Goal: Information Seeking & Learning: Learn about a topic

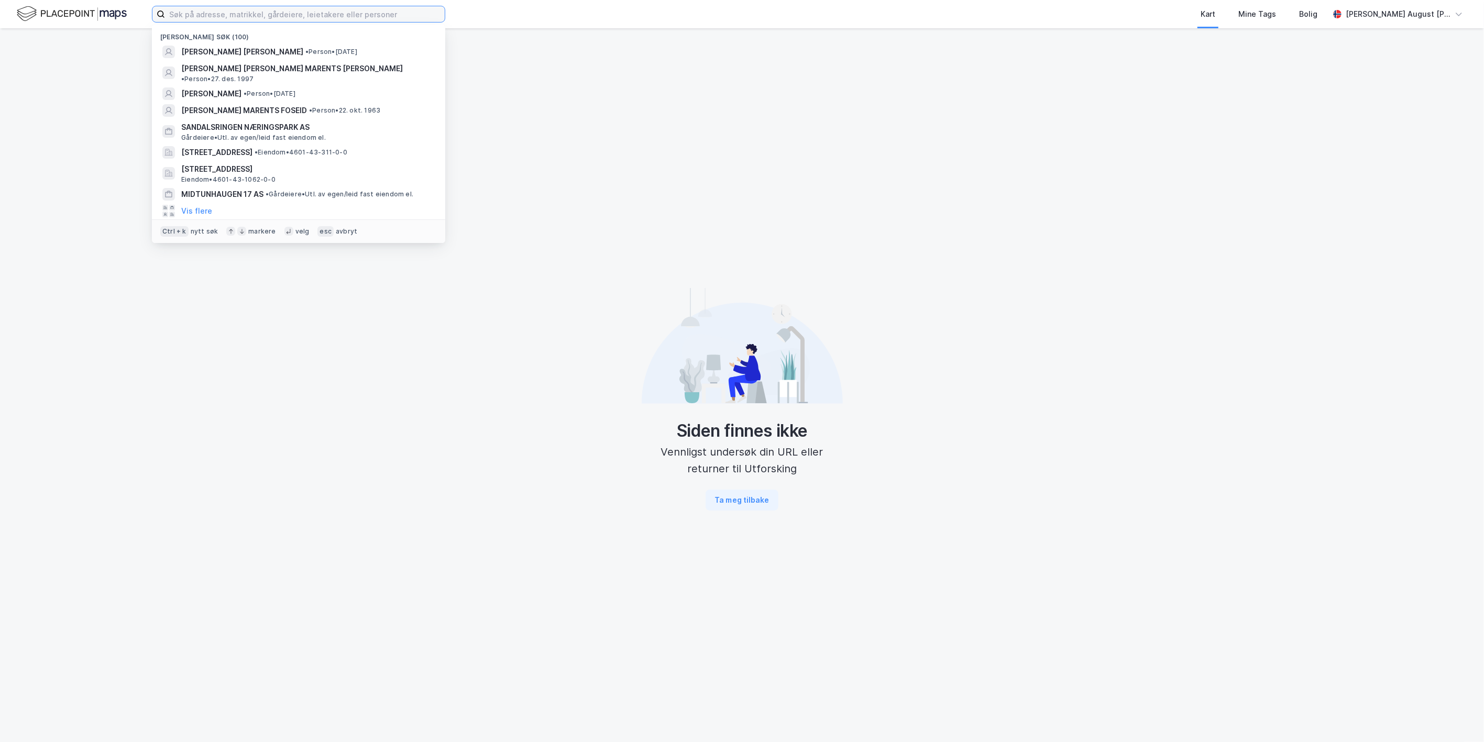
click at [184, 9] on input at bounding box center [305, 14] width 280 height 16
paste input "Liaveien 23 B"
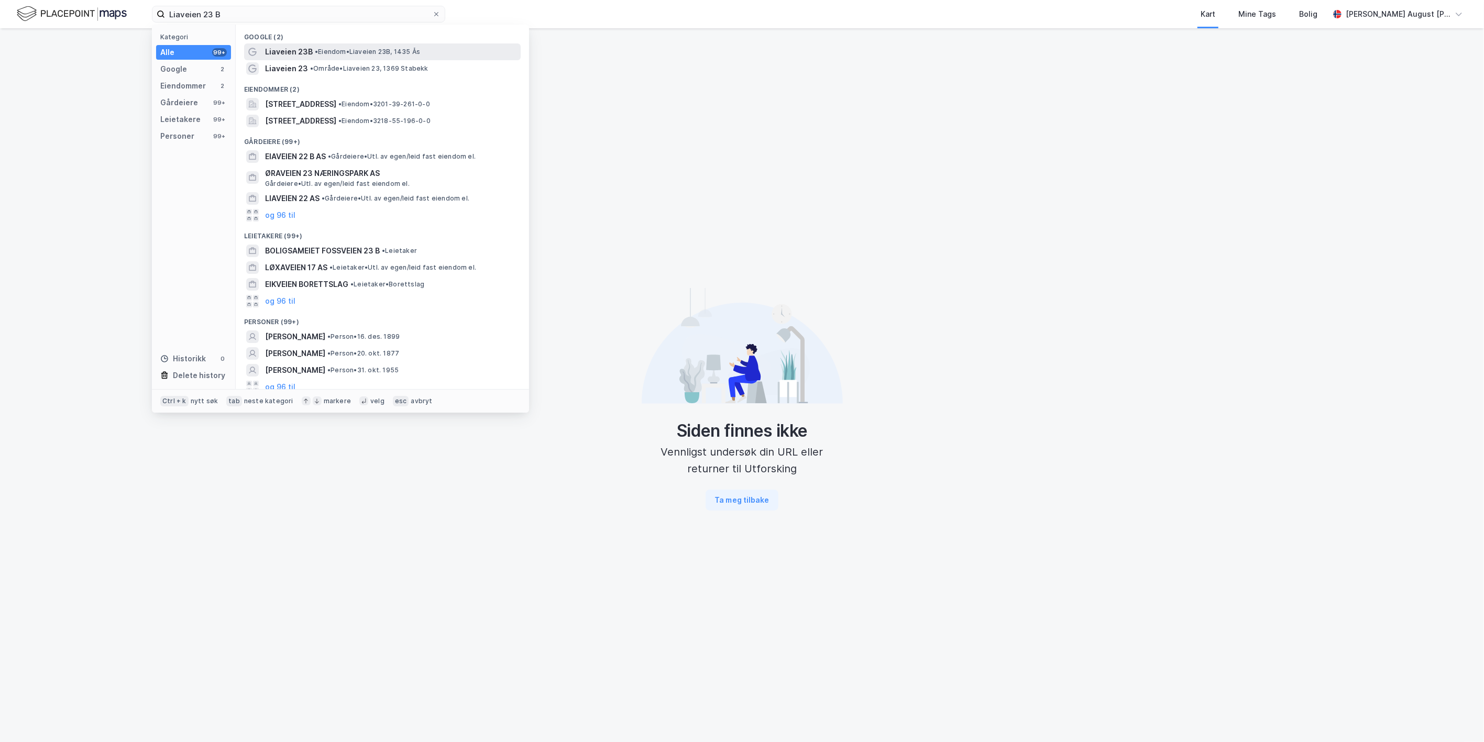
click at [292, 51] on span "Liaveien 23B" at bounding box center [289, 52] width 48 height 13
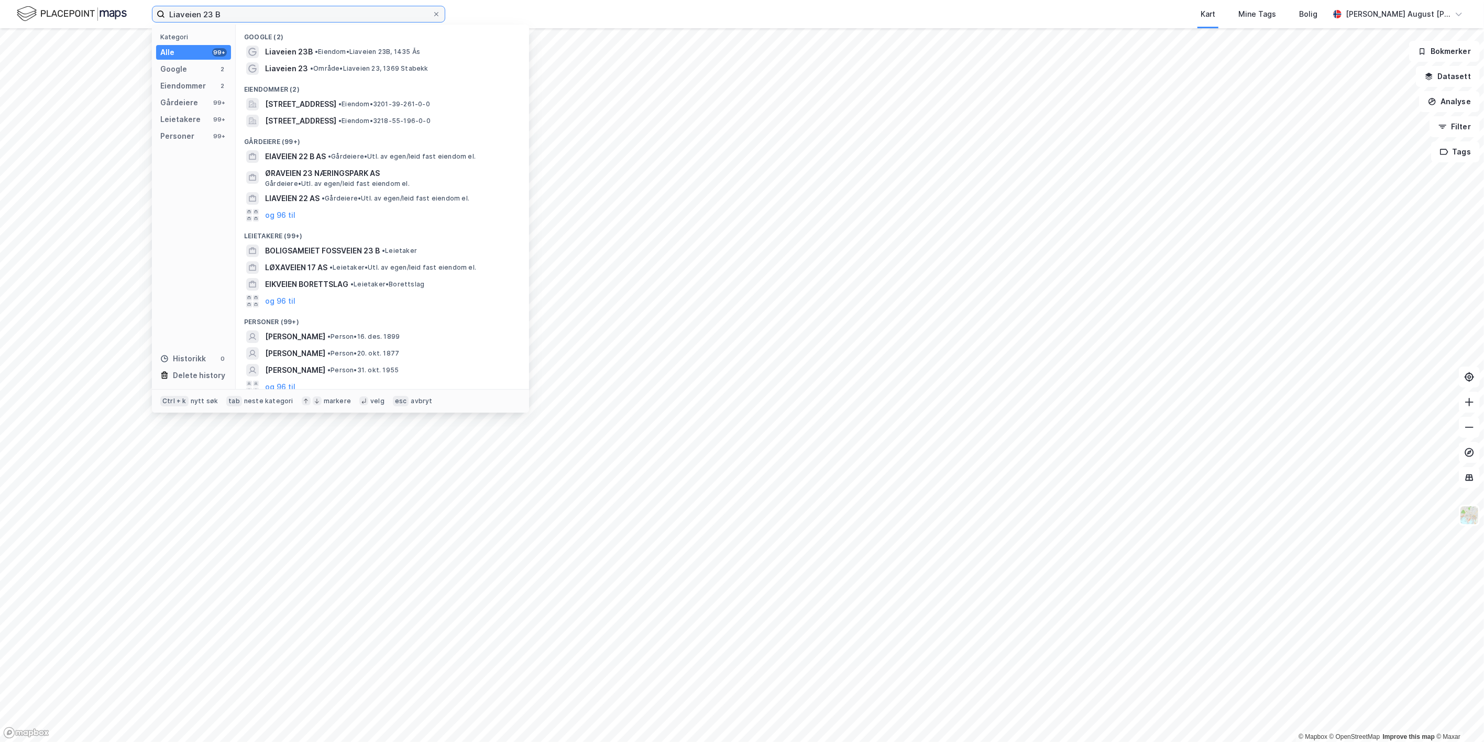
drag, startPoint x: 254, startPoint y: 15, endPoint x: 86, endPoint y: -10, distance: 169.5
click at [86, 0] on html "Liaveien 23 B Kategori Alle 99+ Google 2 Eiendommer 2 Gårdeiere 99+ Leietakere …" at bounding box center [742, 371] width 1484 height 742
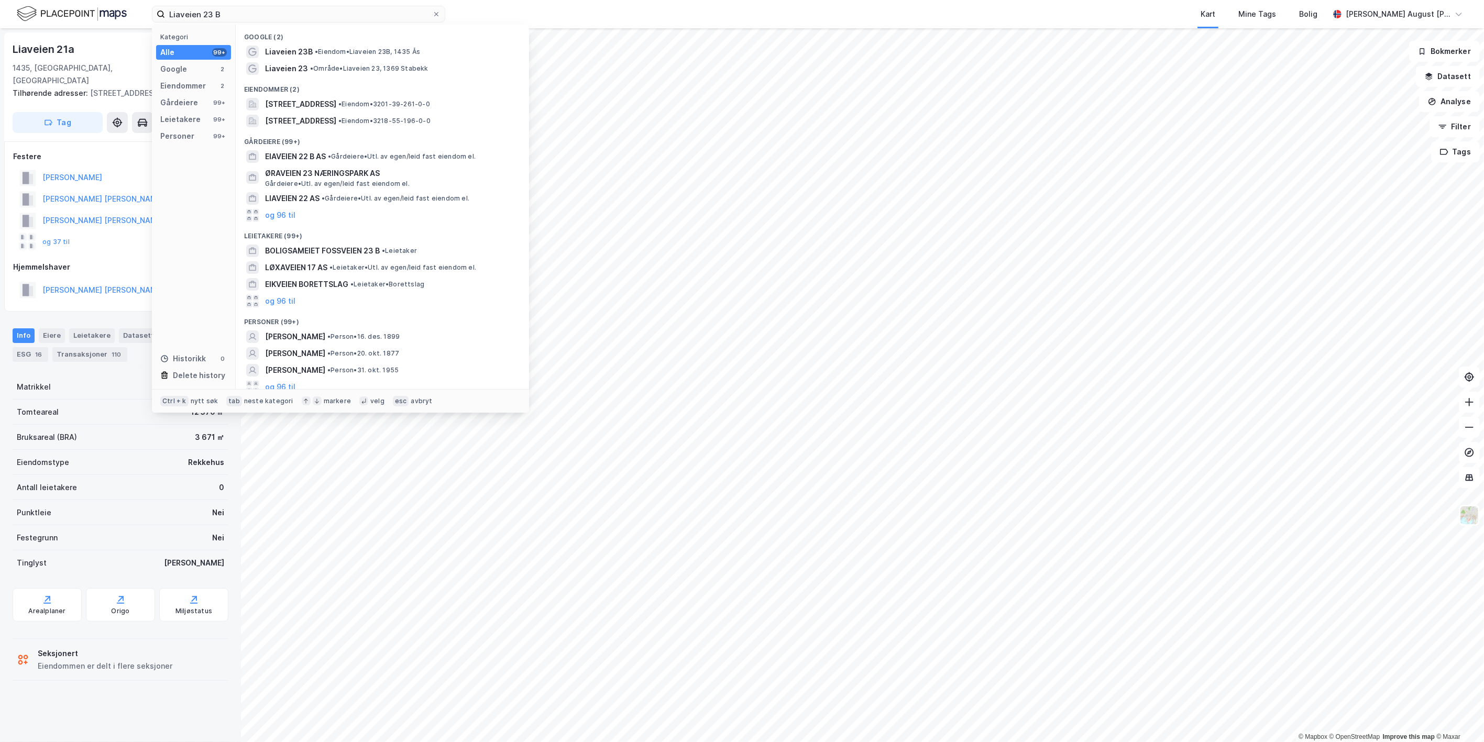
click at [327, 79] on div "Eiendommer (2)" at bounding box center [382, 86] width 293 height 19
click at [327, 71] on span "• Område • Liaveien 23, 1369 Stabekk" at bounding box center [369, 68] width 118 height 8
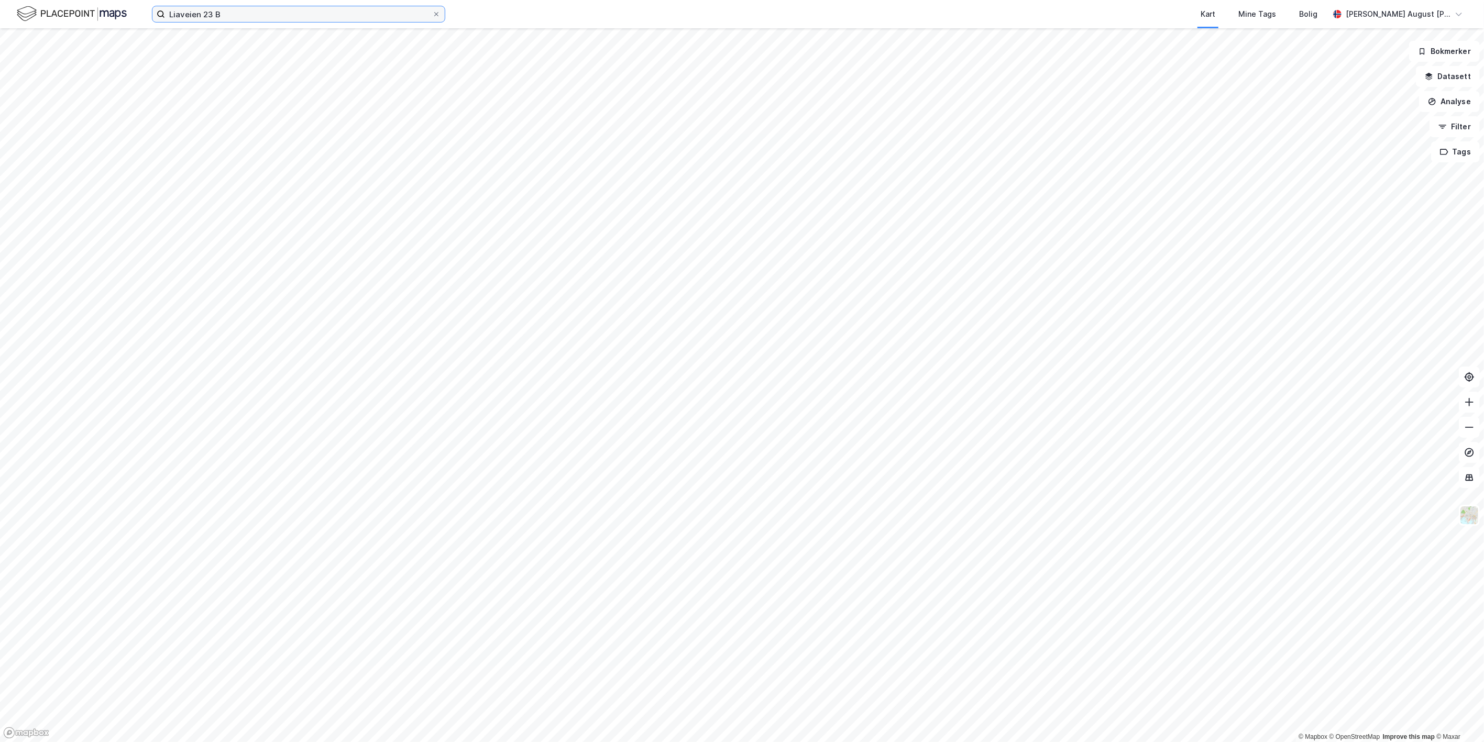
click at [239, 15] on input "Liaveien 23 B" at bounding box center [298, 14] width 267 height 16
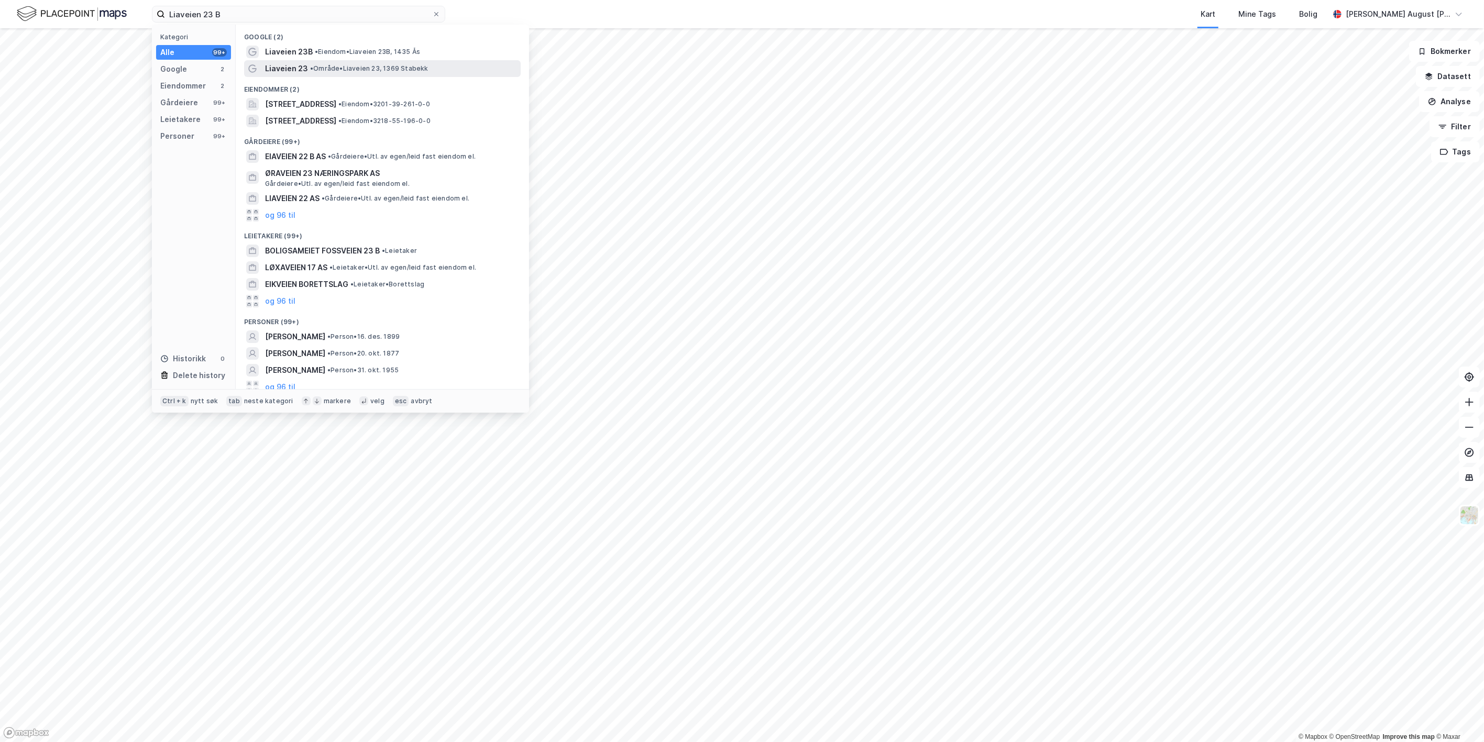
click at [279, 71] on span "Liaveien 23" at bounding box center [286, 68] width 43 height 13
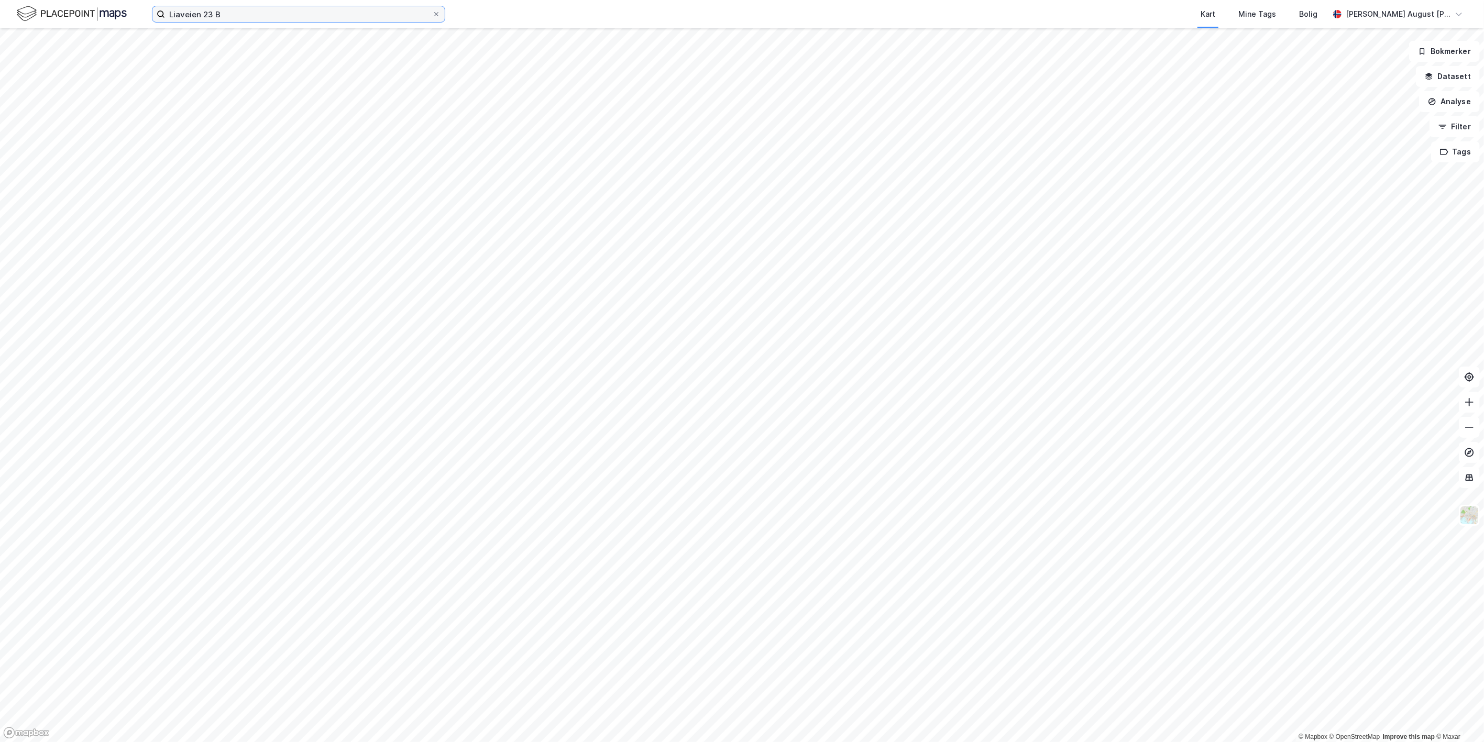
click at [223, 10] on input "Liaveien 23 B" at bounding box center [298, 14] width 267 height 16
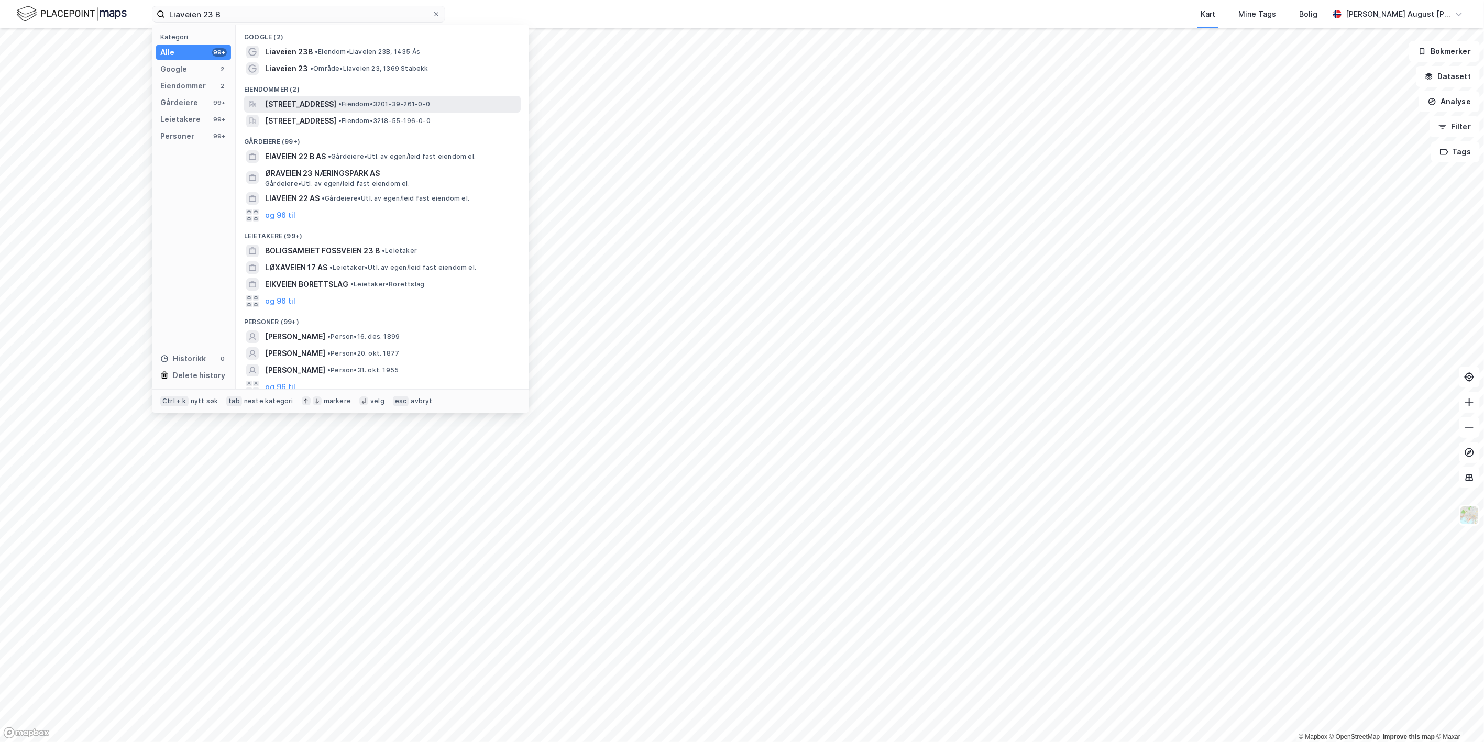
click at [285, 100] on span "Liaveien 23B, 1369, STABEKK, BÆRUM" at bounding box center [300, 104] width 71 height 13
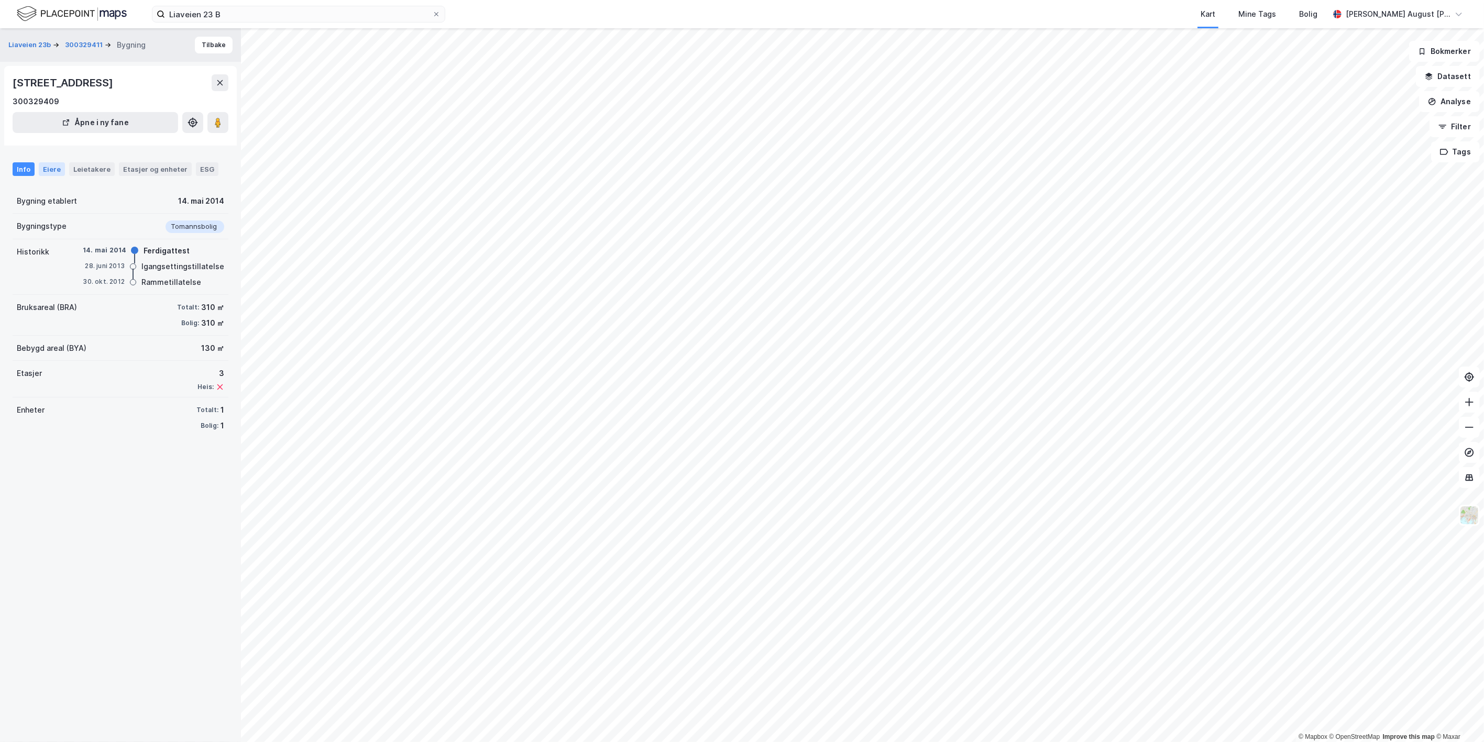
click at [39, 168] on div "Eiere" at bounding box center [52, 169] width 26 height 14
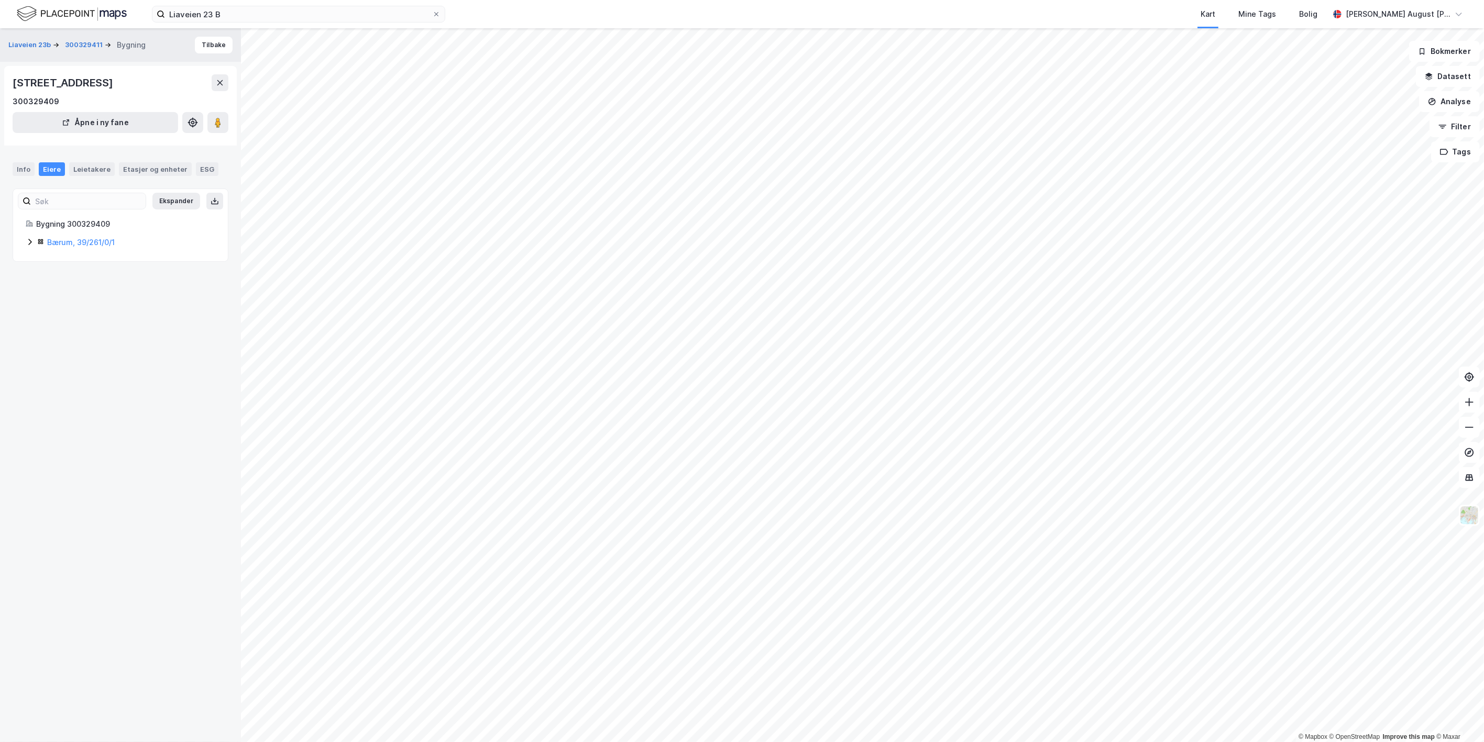
click at [27, 242] on icon at bounding box center [30, 242] width 8 height 8
click at [26, 239] on icon at bounding box center [30, 242] width 8 height 8
drag, startPoint x: 228, startPoint y: 16, endPoint x: 25, endPoint y: -2, distance: 204.0
click at [25, 0] on html "Liaveien 23 B Kart Mine Tags Bolig William August Ødegård © Mapbox © OpenStreet…" at bounding box center [742, 371] width 1484 height 742
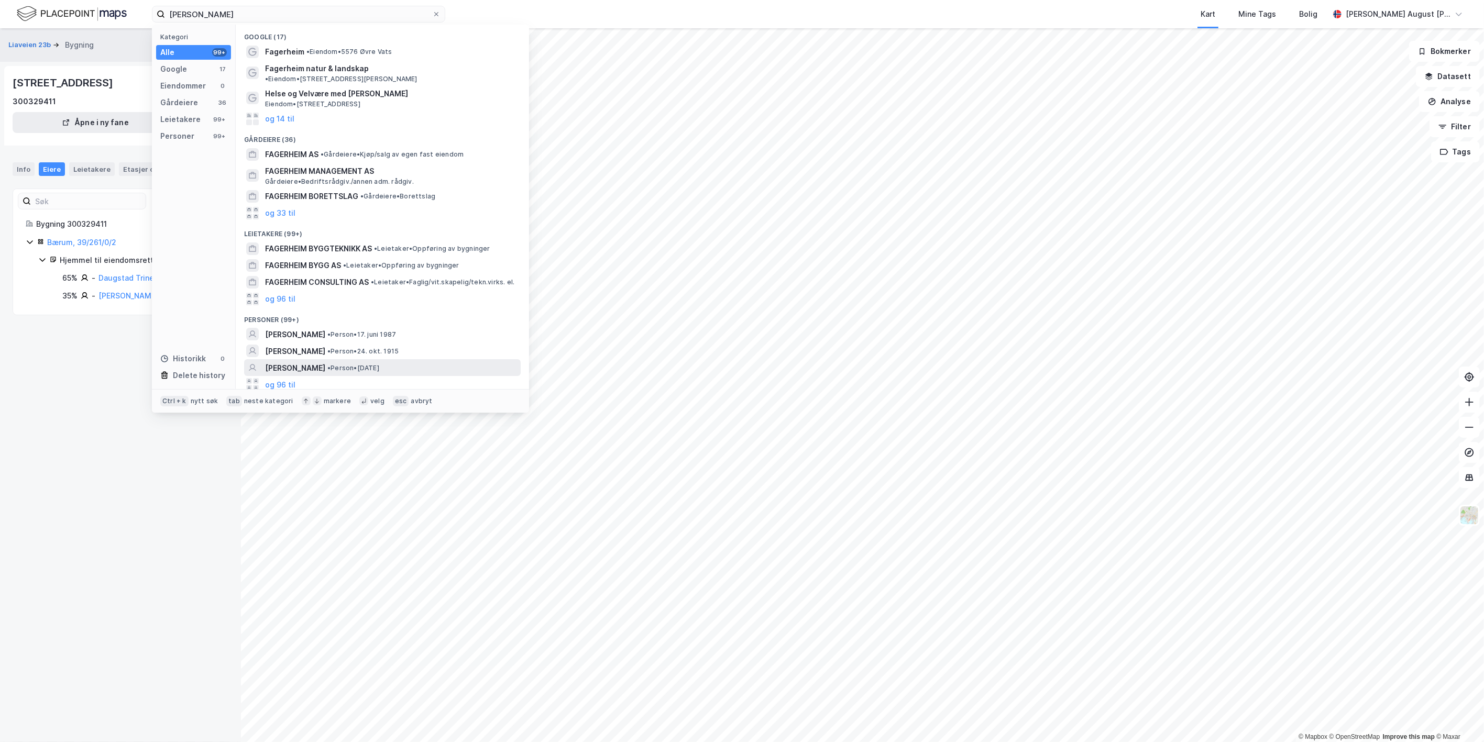
click at [285, 378] on button "og 96 til" at bounding box center [280, 384] width 30 height 13
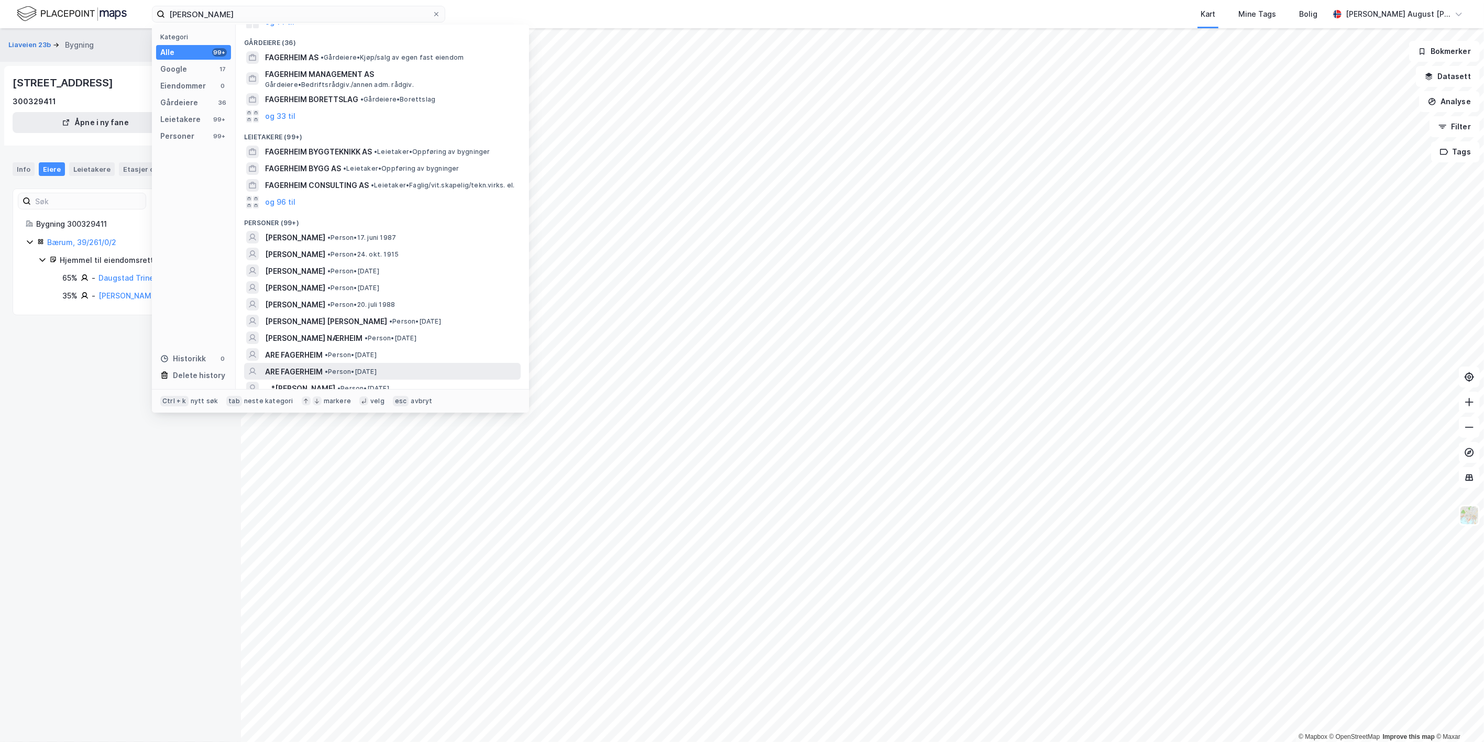
scroll to position [116, 0]
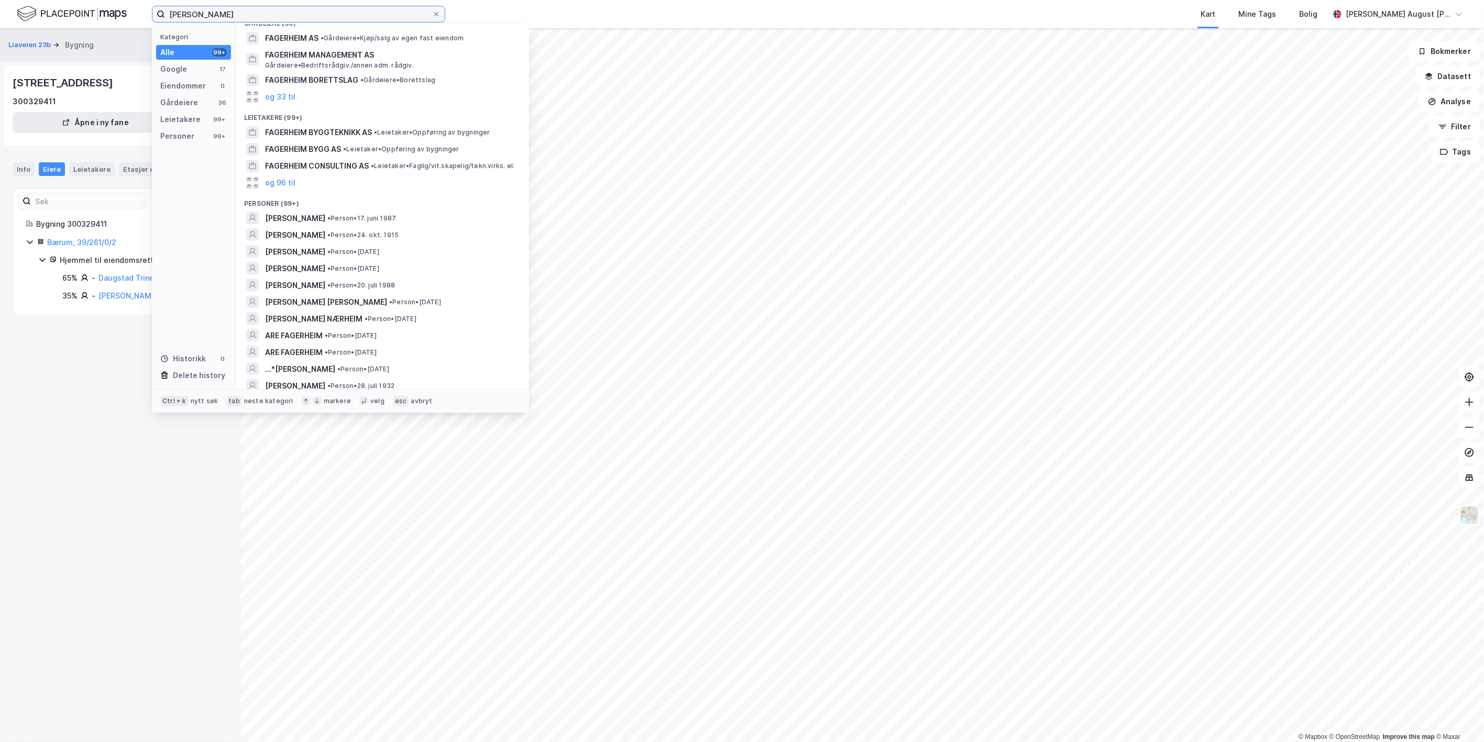
drag, startPoint x: 239, startPoint y: 12, endPoint x: 63, endPoint y: -8, distance: 177.1
click at [63, 0] on html "karoline fagerheim Kategori Alle 99+ Google 17 Eiendommer 0 Gårdeiere 36 Leieta…" at bounding box center [742, 371] width 1484 height 742
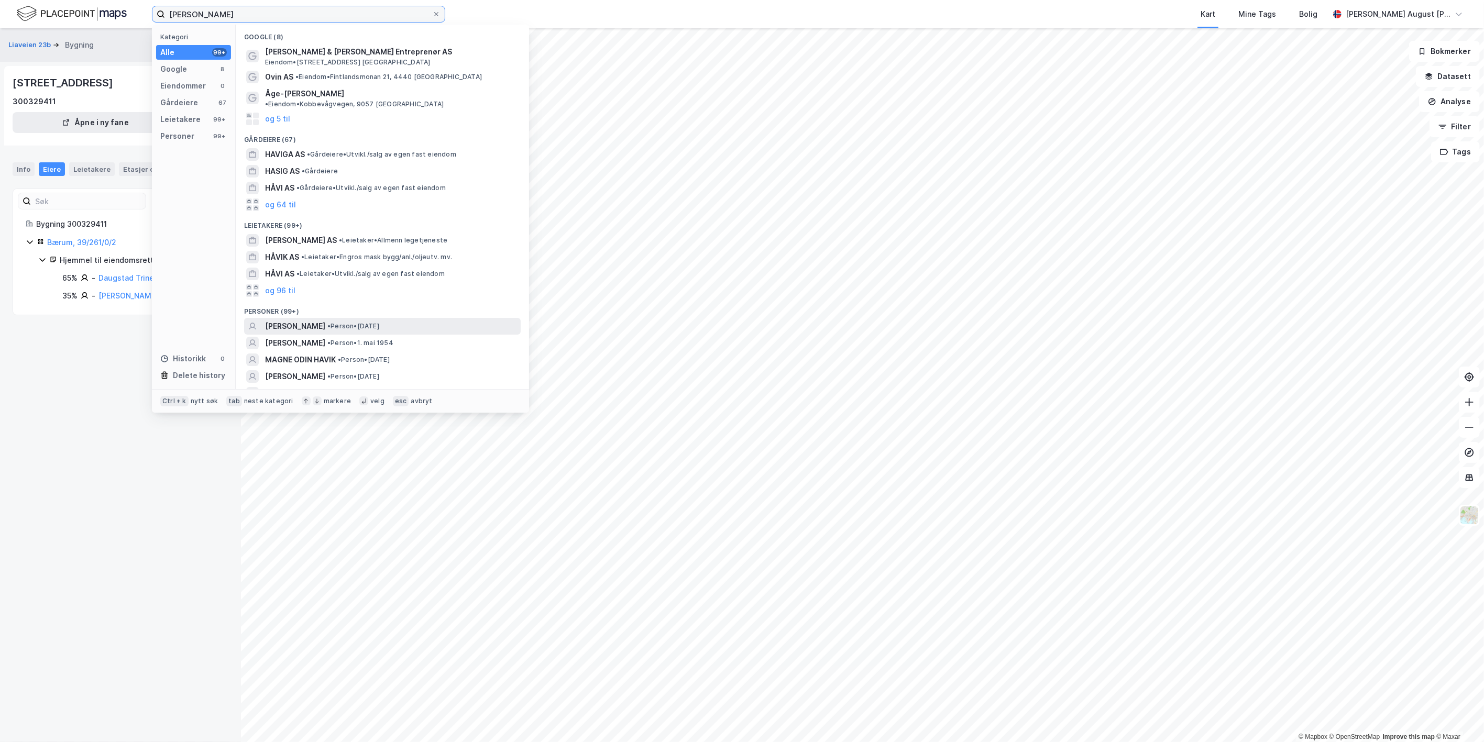
type input "ovin havig"
click at [325, 320] on span "OVIN CHRISTOFFER HAVIG" at bounding box center [295, 326] width 60 height 13
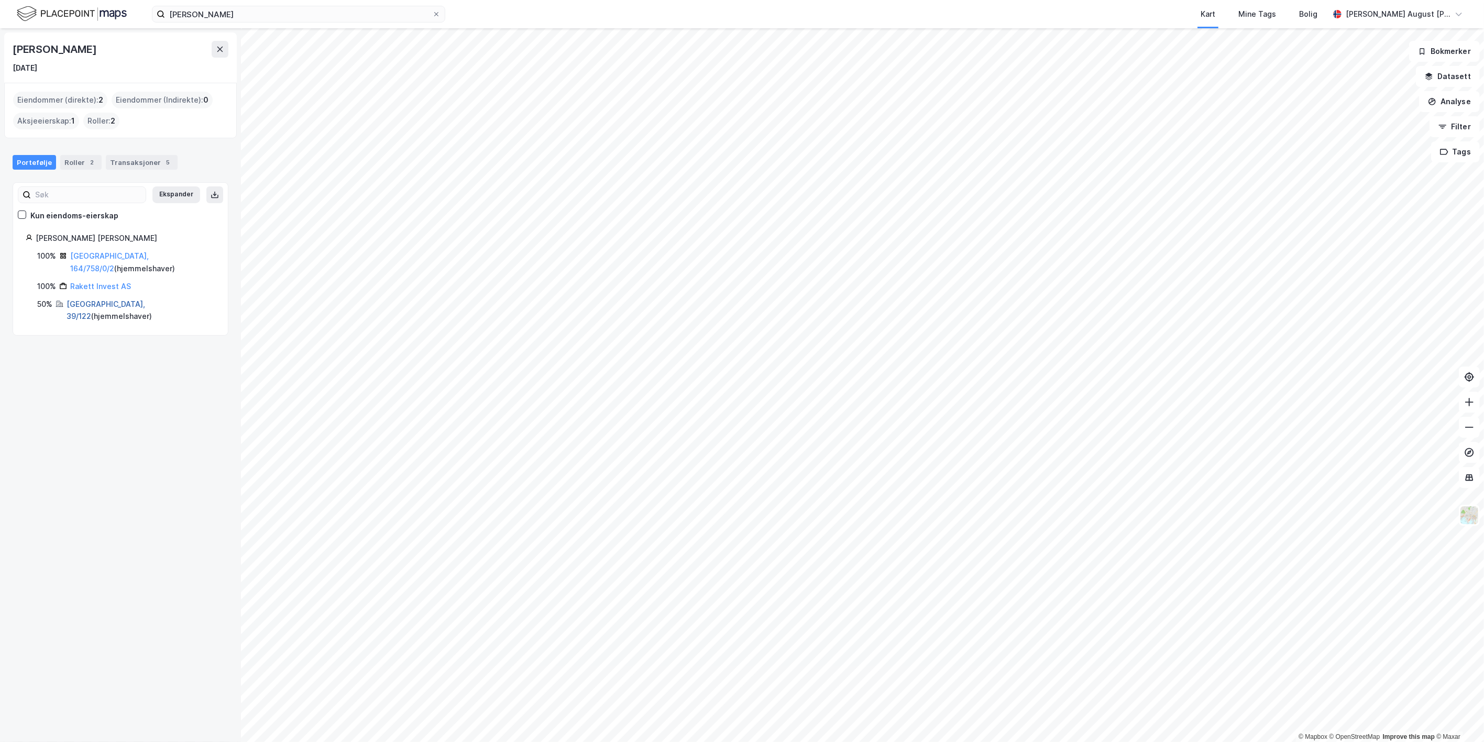
click at [75, 300] on link "Bærum, 39/122" at bounding box center [106, 310] width 79 height 21
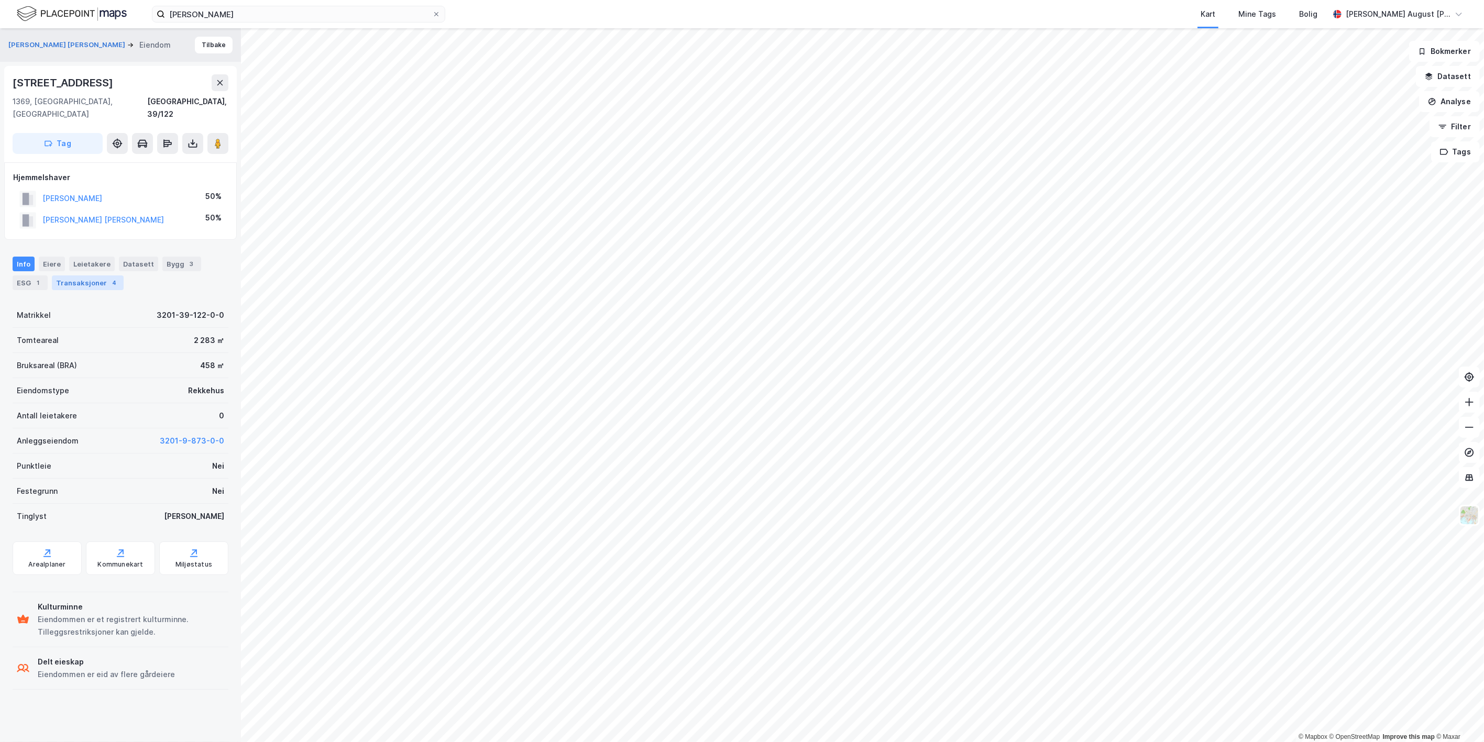
click at [59, 276] on div "Transaksjoner 4" at bounding box center [88, 283] width 72 height 15
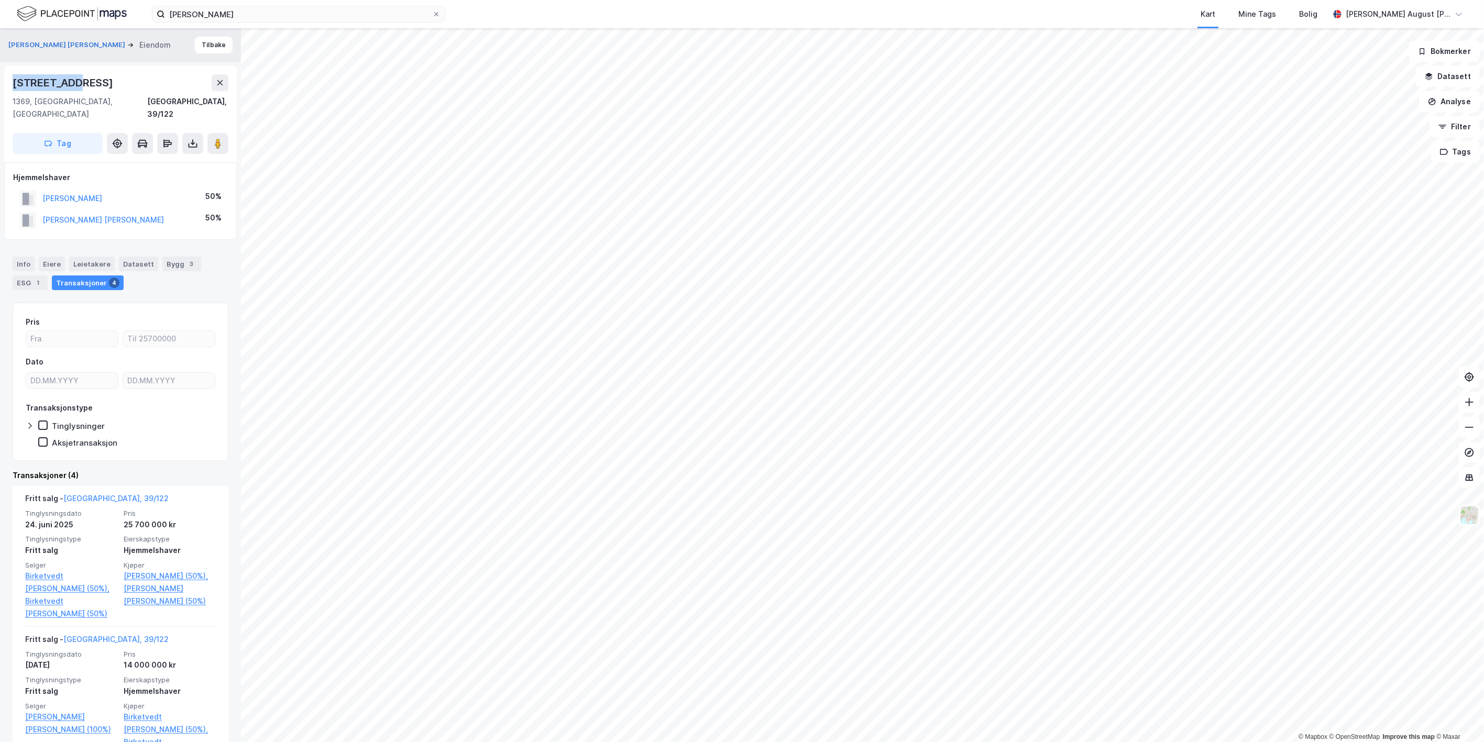
drag, startPoint x: 86, startPoint y: 84, endPoint x: 11, endPoint y: 82, distance: 74.9
click at [11, 82] on div "Åsveien 21c 1369, Stabekk, Akershus Bærum, 39/122 Tag" at bounding box center [120, 114] width 233 height 96
copy div "Åsveien 21c"
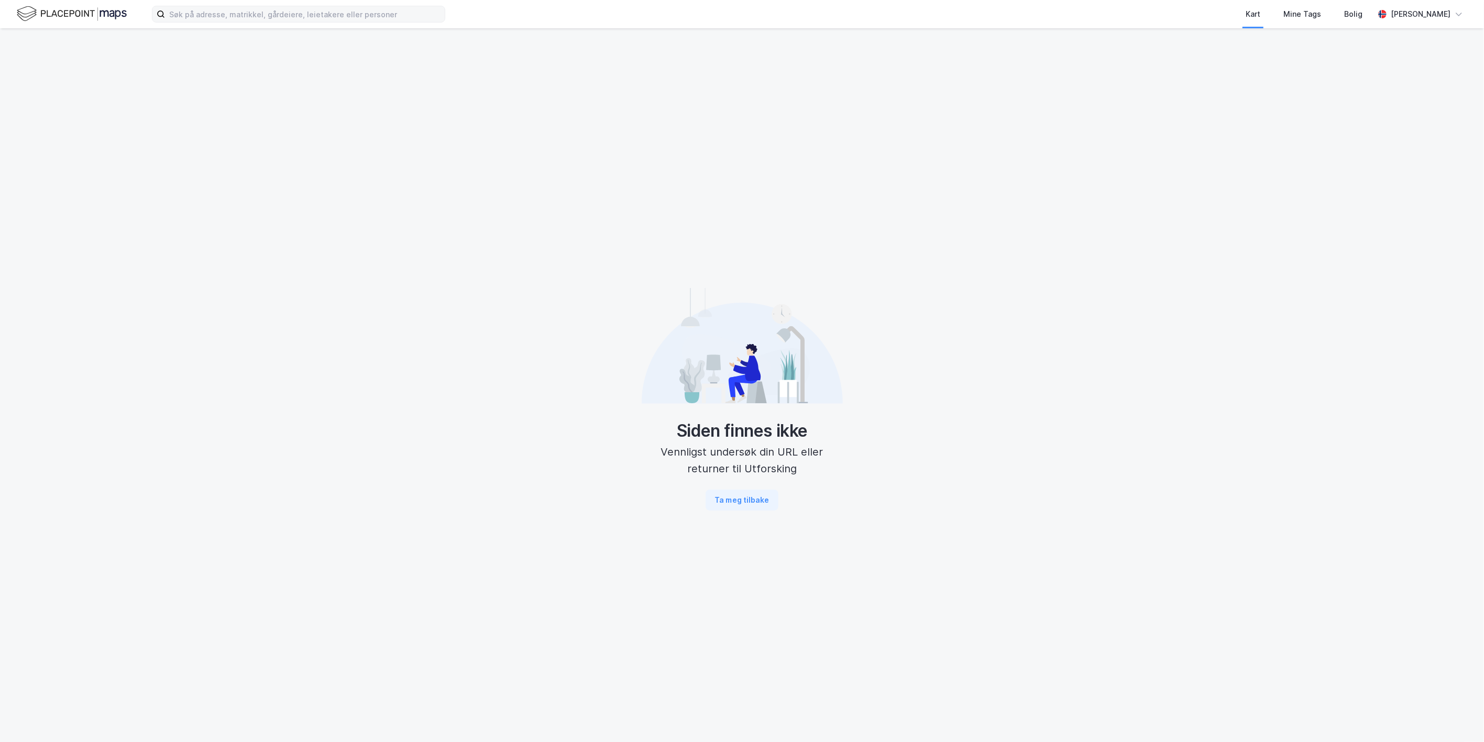
click at [217, 6] on label at bounding box center [298, 14] width 293 height 17
click at [217, 6] on input at bounding box center [305, 14] width 280 height 16
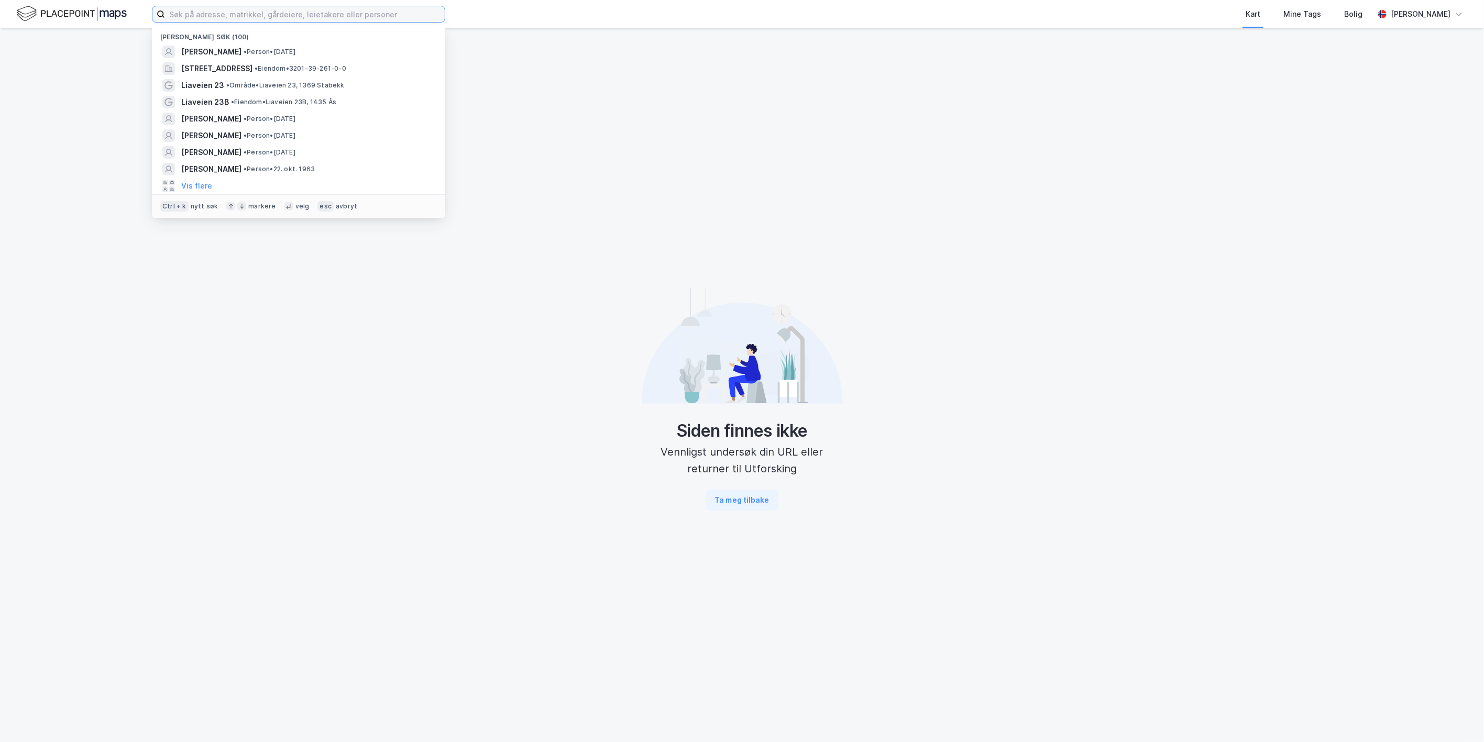
paste input "Ulsmågvegen 20 AS"
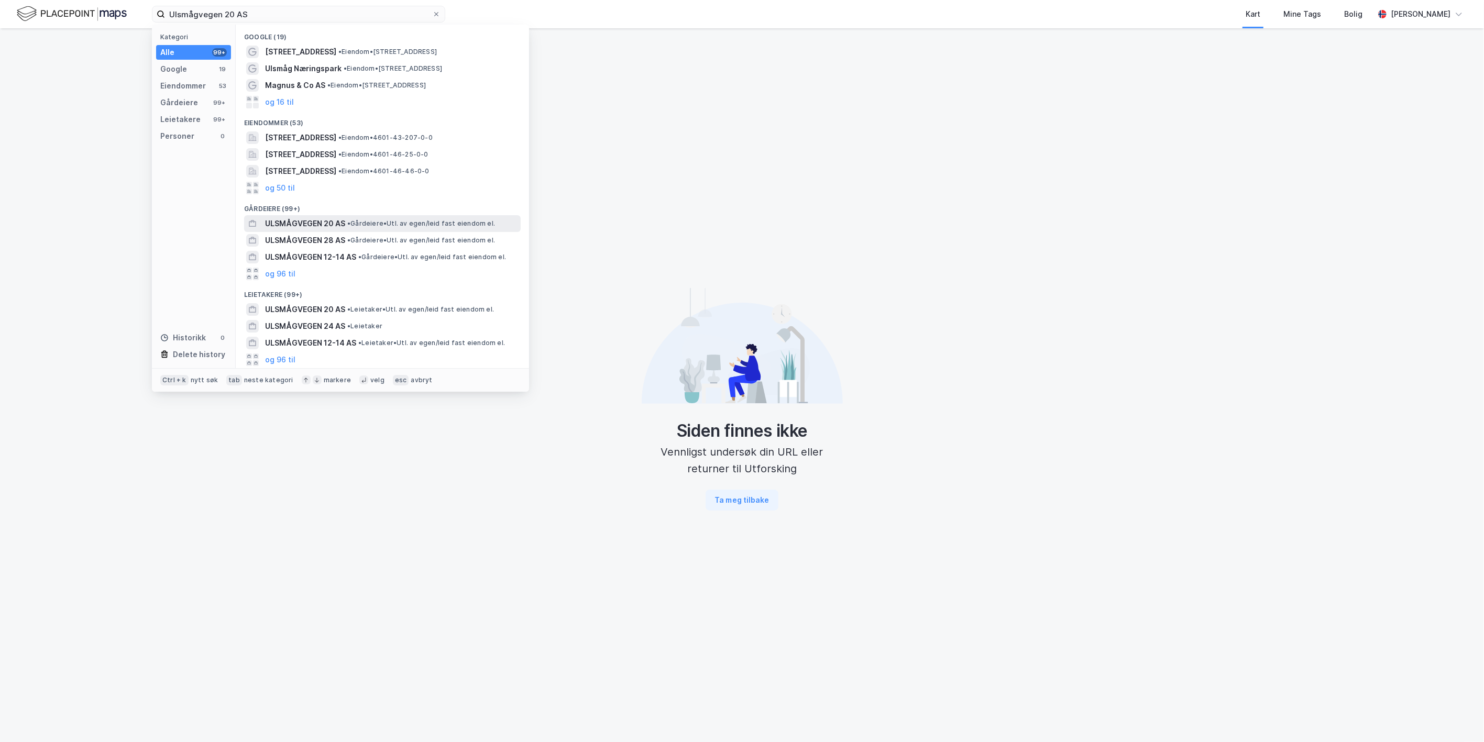
click at [384, 222] on span "• Gårdeiere • Utl. av egen/leid fast eiendom el." at bounding box center [421, 223] width 148 height 8
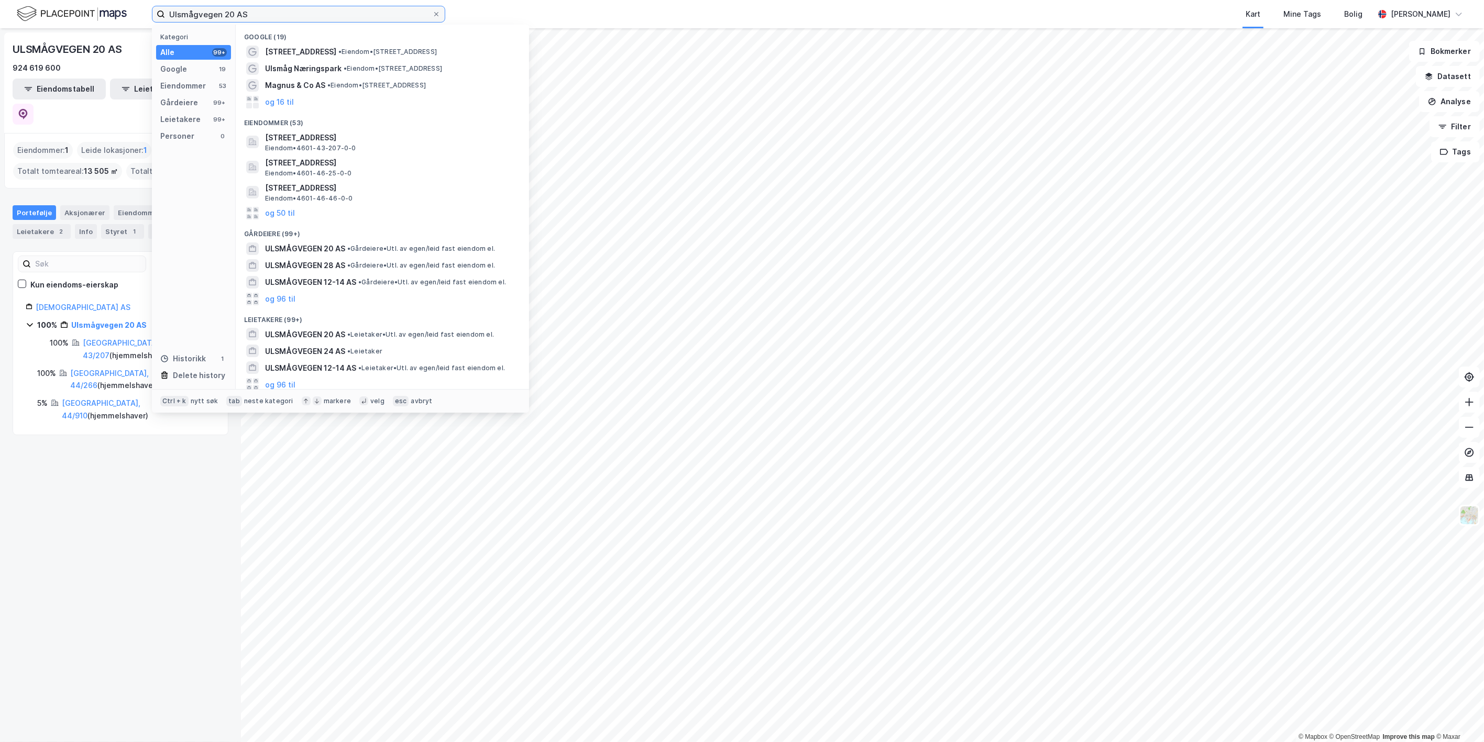
click at [265, 21] on input "Ulsmågvegen 20 AS" at bounding box center [298, 14] width 267 height 16
click at [262, 19] on input "Ulsmågvegen 20 AS" at bounding box center [298, 14] width 267 height 16
drag, startPoint x: 260, startPoint y: 16, endPoint x: 69, endPoint y: 6, distance: 191.4
click at [67, 7] on div "Ulsmågvegen 20 AS Kategori Alle 99+ Google 19 Eiendommer 53 Gårdeiere 99+ Leiet…" at bounding box center [742, 14] width 1484 height 28
paste input
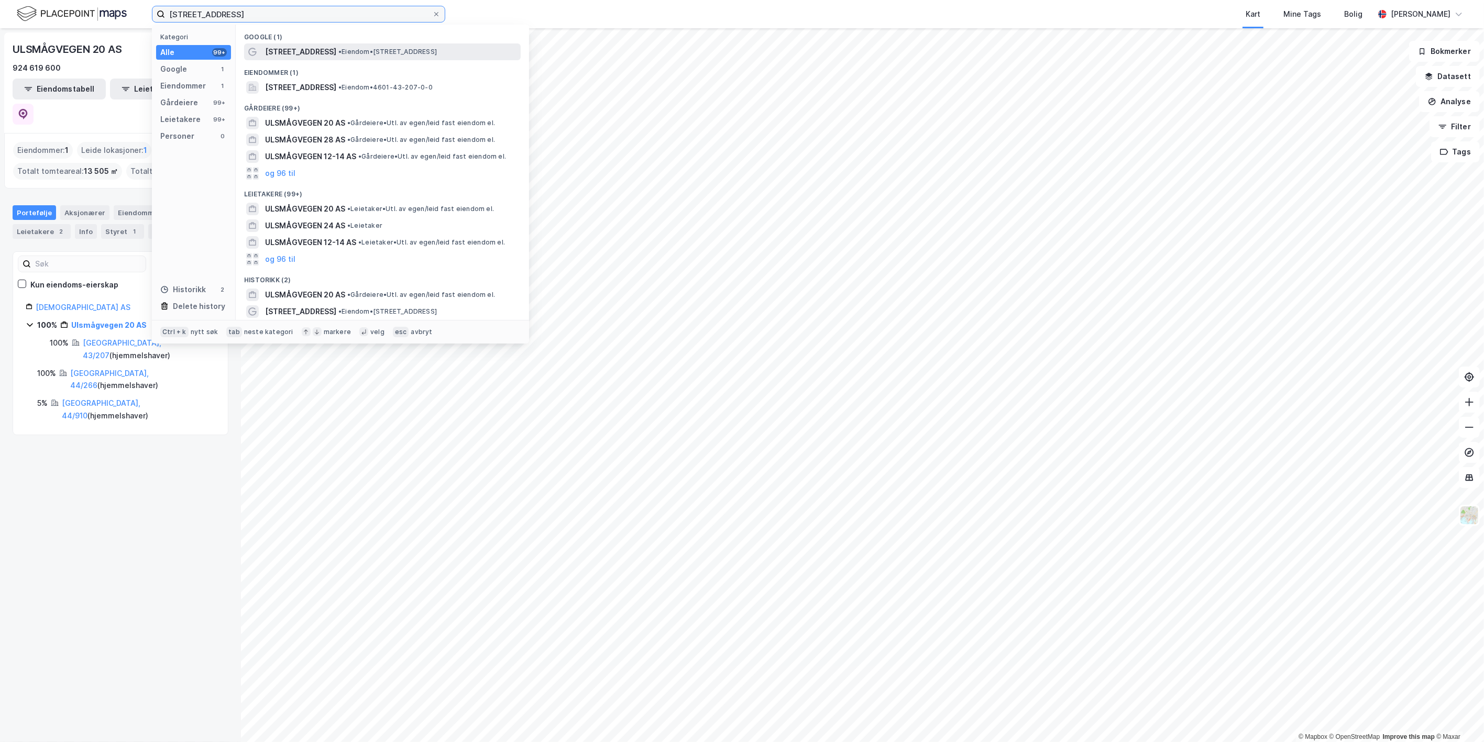
type input "Ulsmågvegen 20"
click at [294, 48] on span "Ulsmågvegen 20" at bounding box center [300, 52] width 71 height 13
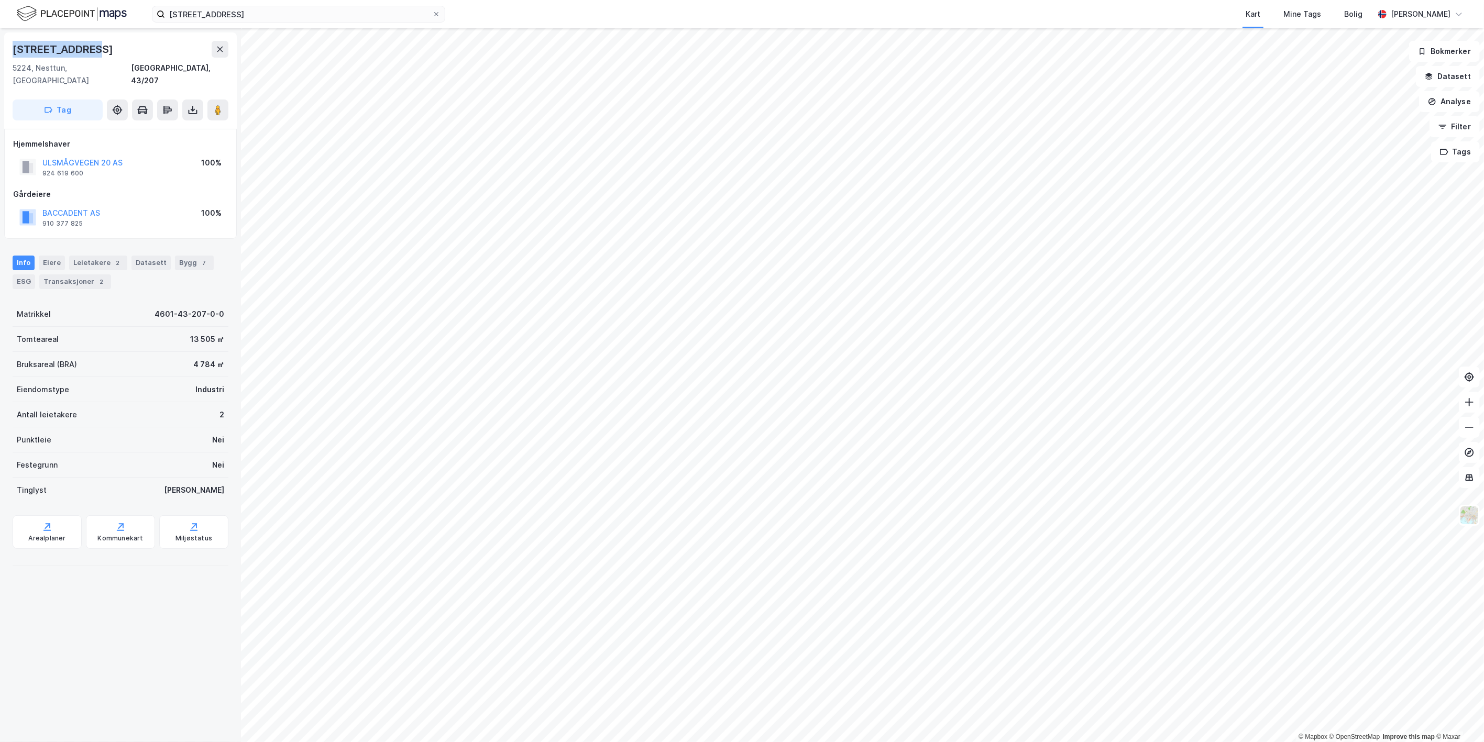
drag, startPoint x: 98, startPoint y: 49, endPoint x: 15, endPoint y: 51, distance: 83.3
click at [15, 51] on div "Ulsmågvegen 20" at bounding box center [64, 49] width 103 height 17
copy div "Ulsmågvegen 20"
click at [0, 0] on button "ULSMÅGVEGEN 20 AS" at bounding box center [0, 0] width 0 height 0
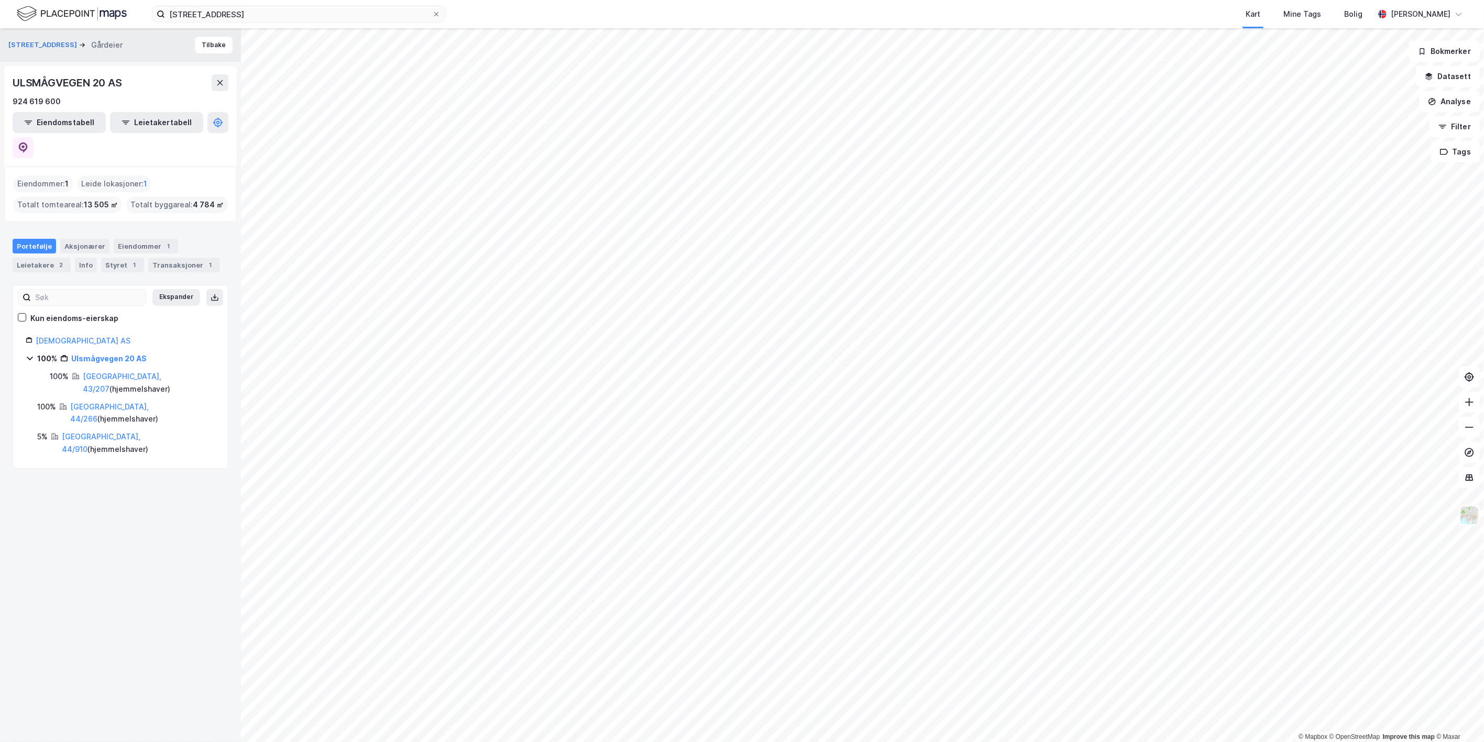
click at [28, 354] on icon at bounding box center [30, 358] width 8 height 8
click at [29, 354] on icon at bounding box center [30, 358] width 8 height 8
click at [31, 355] on icon at bounding box center [29, 358] width 3 height 6
click at [31, 357] on icon at bounding box center [30, 359] width 6 height 4
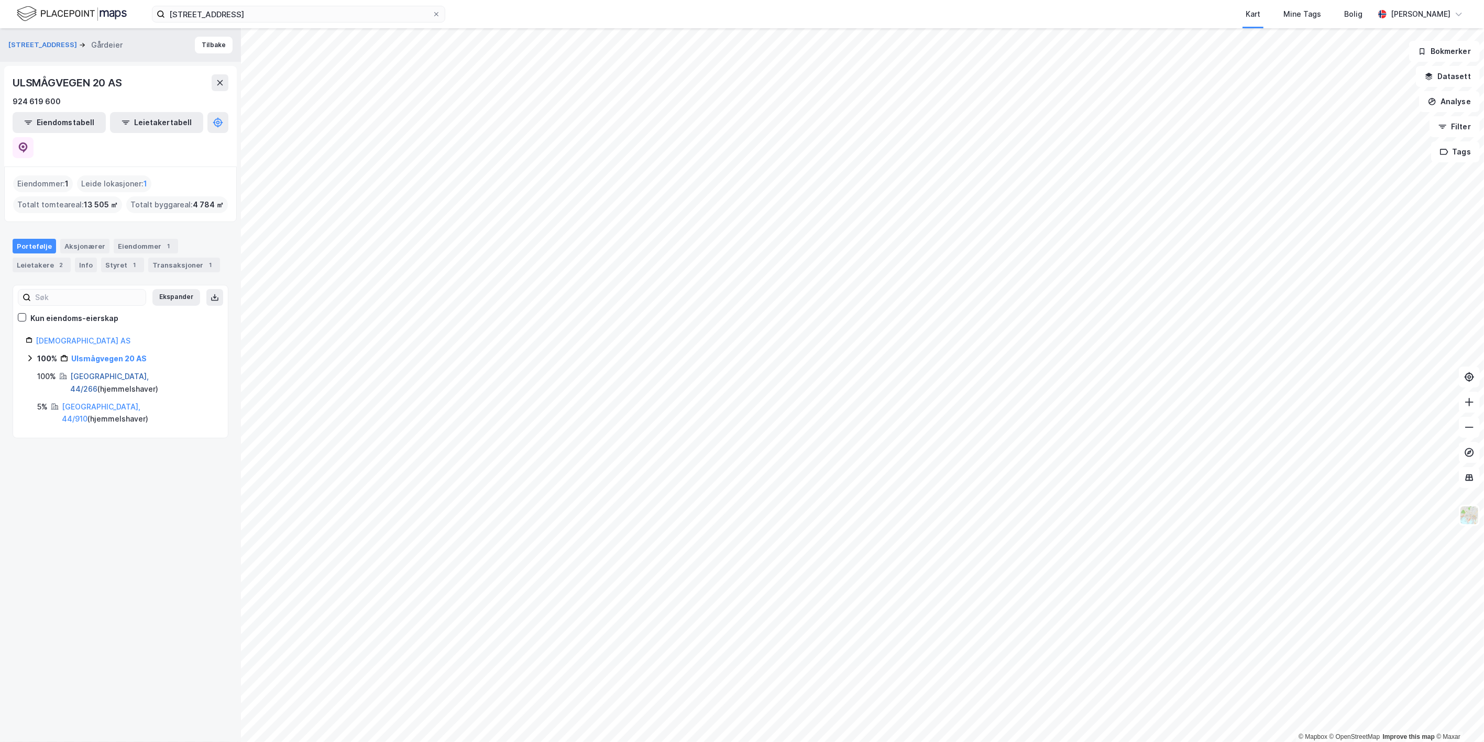
click at [76, 372] on link "Bergen, 44/266" at bounding box center [109, 382] width 79 height 21
